Goal: Task Accomplishment & Management: Use online tool/utility

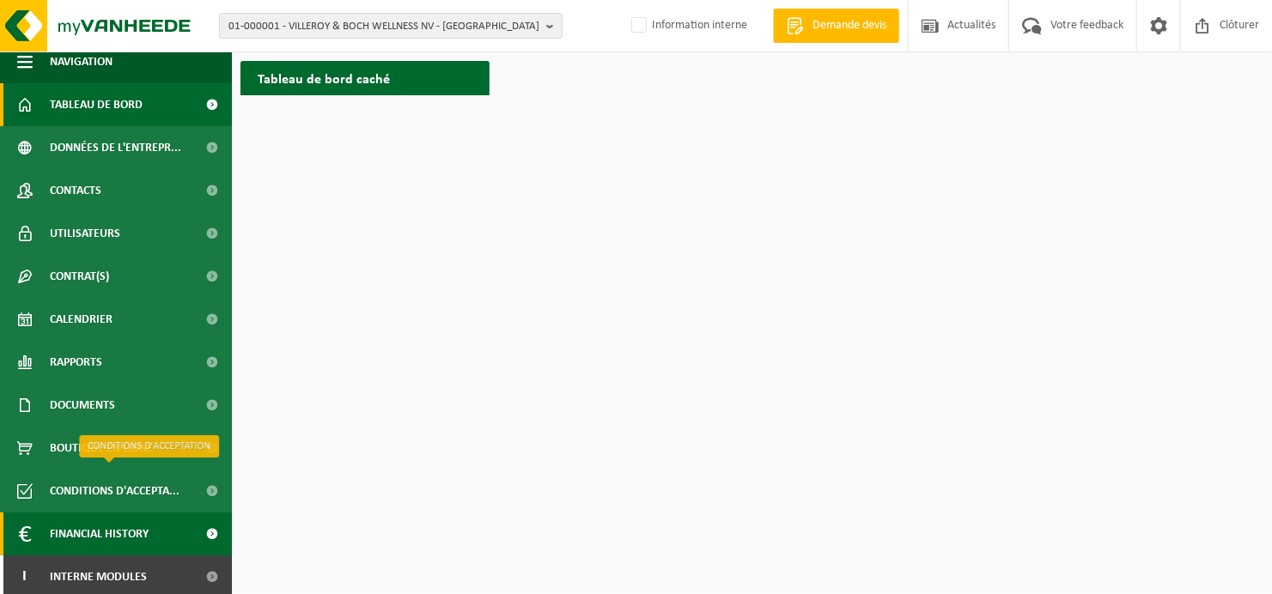
scroll to position [15, 0]
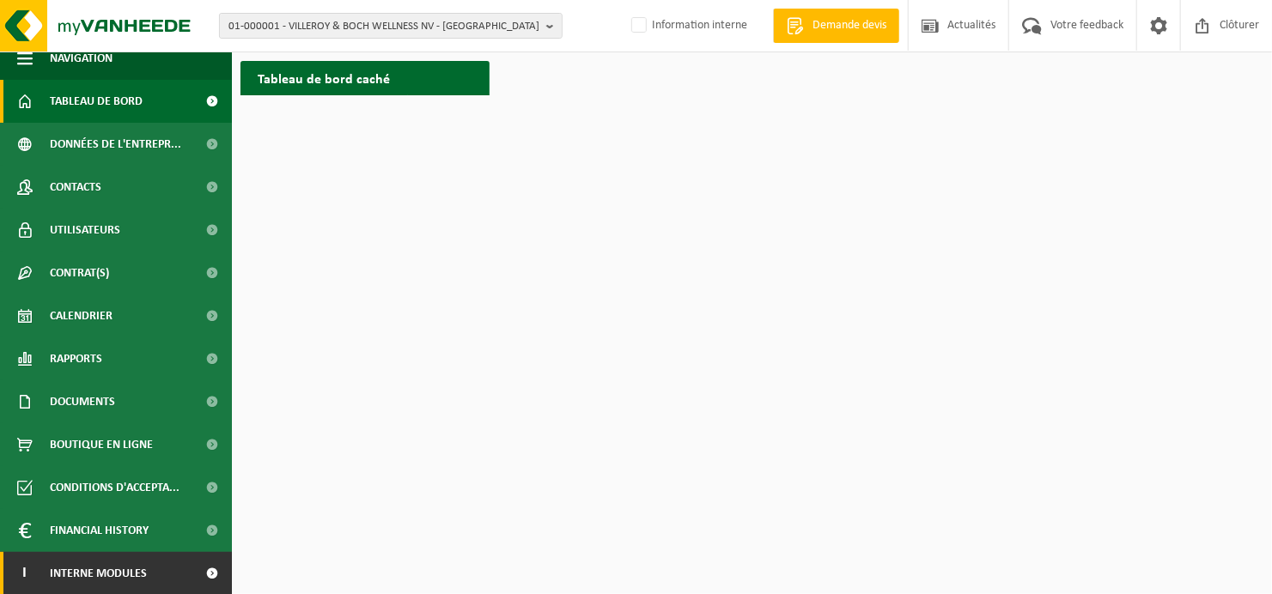
click at [193, 565] on span at bounding box center [212, 573] width 39 height 43
click at [206, 571] on span at bounding box center [212, 573] width 39 height 43
click at [200, 564] on span at bounding box center [212, 573] width 39 height 43
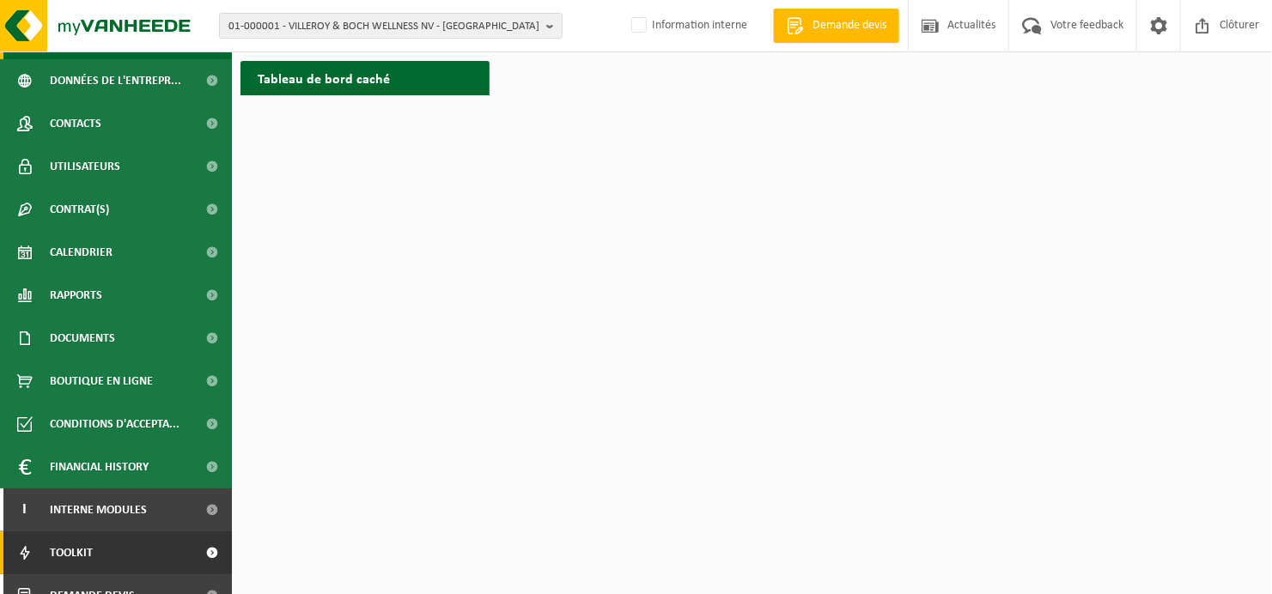
scroll to position [143, 0]
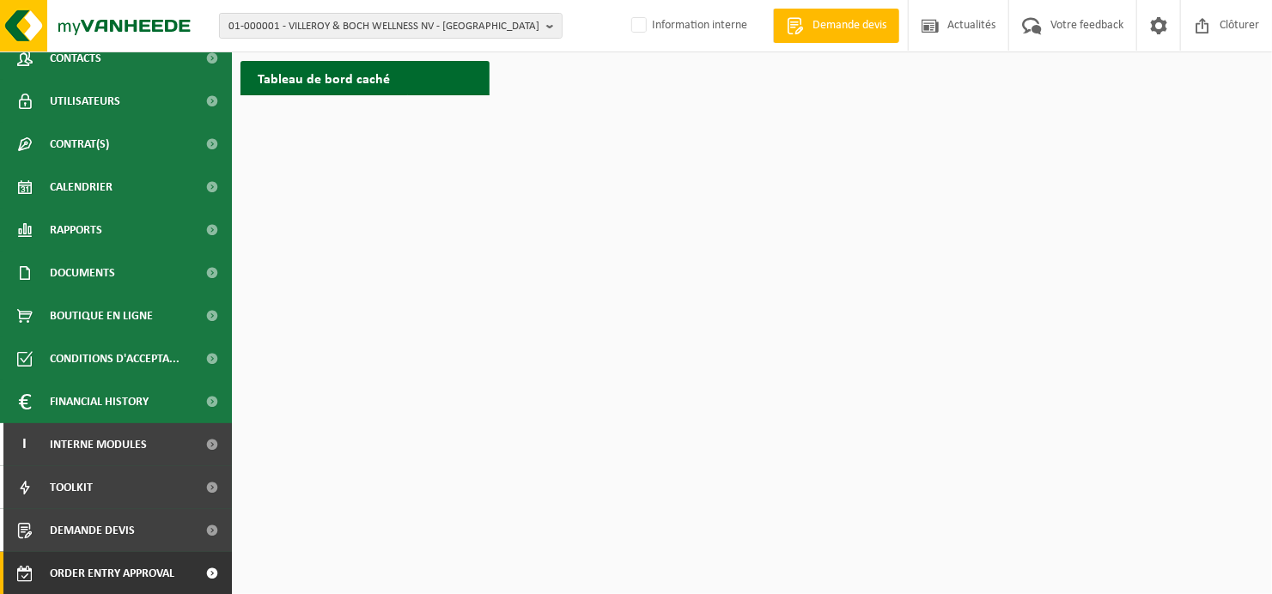
click at [142, 568] on span "Order entry approval" at bounding box center [112, 573] width 124 height 43
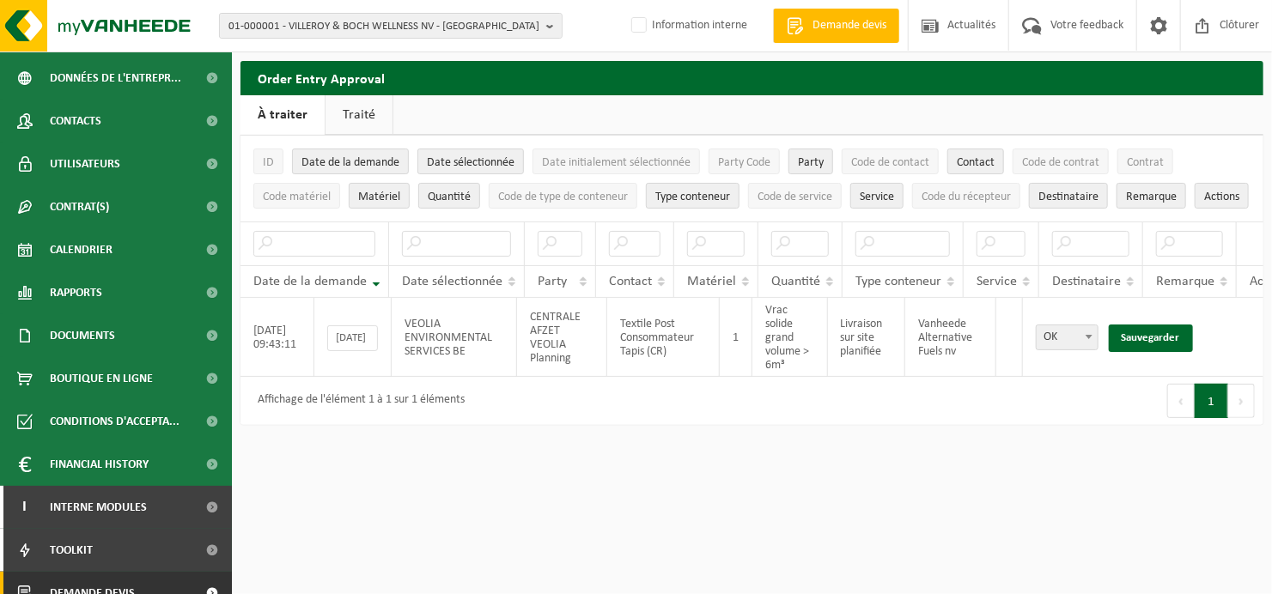
scroll to position [143, 0]
